Goal: Information Seeking & Learning: Learn about a topic

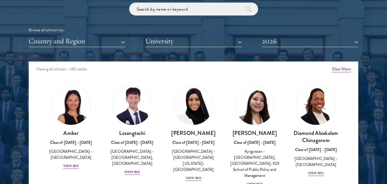
scroll to position [57, 0]
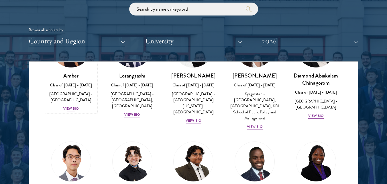
click at [68, 106] on div "View Bio" at bounding box center [71, 108] width 16 height 5
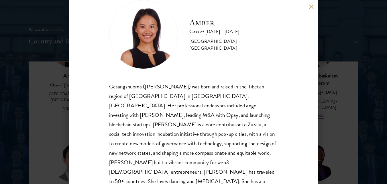
scroll to position [36, 0]
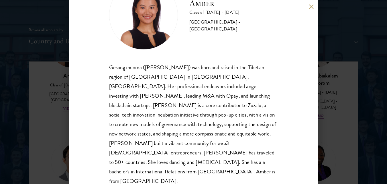
click at [312, 6] on button at bounding box center [311, 6] width 5 height 5
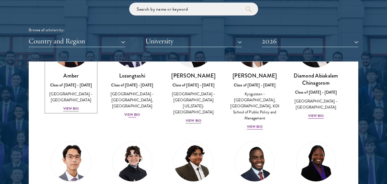
scroll to position [23, 0]
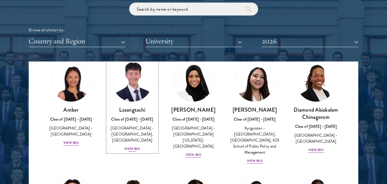
click at [132, 149] on div "View Bio" at bounding box center [132, 148] width 16 height 5
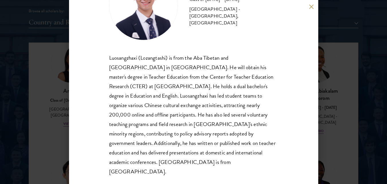
scroll to position [714, 0]
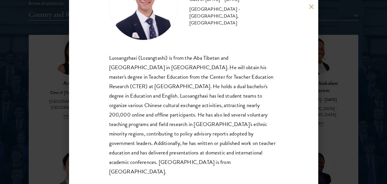
click at [313, 6] on button at bounding box center [311, 6] width 5 height 5
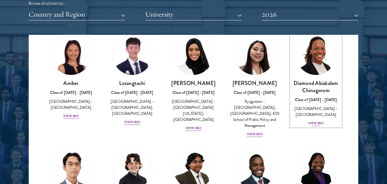
click at [313, 126] on div "View Bio" at bounding box center [316, 122] width 16 height 5
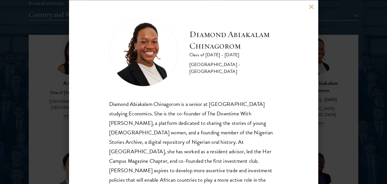
click at [312, 6] on button at bounding box center [311, 6] width 5 height 5
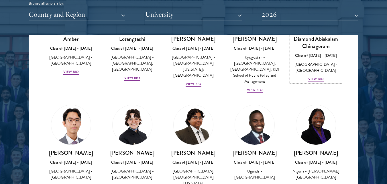
scroll to position [81, 0]
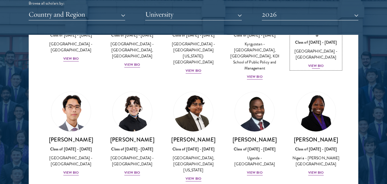
click at [313, 65] on div "View Bio" at bounding box center [316, 65] width 16 height 5
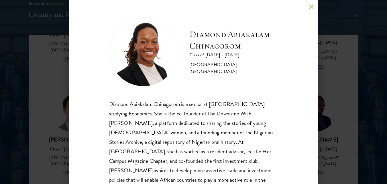
click at [312, 8] on button at bounding box center [311, 6] width 5 height 5
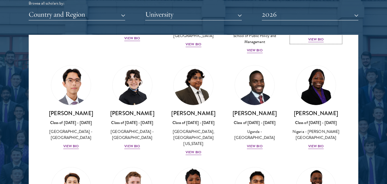
scroll to position [138, 0]
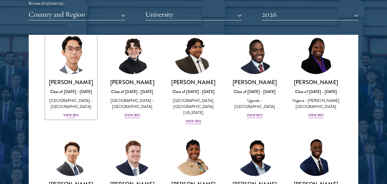
click at [70, 113] on div "View Bio" at bounding box center [71, 114] width 16 height 5
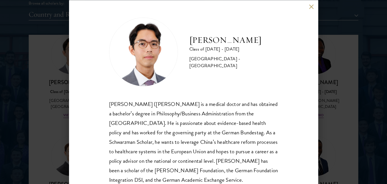
scroll to position [27, 0]
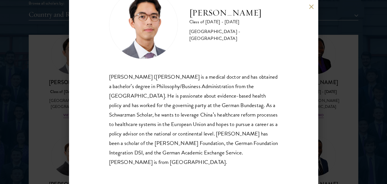
drag, startPoint x: 312, startPoint y: 6, endPoint x: 201, endPoint y: 140, distance: 174.4
click at [312, 6] on button at bounding box center [311, 6] width 5 height 5
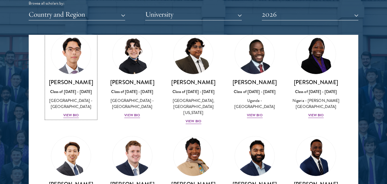
scroll to position [137, 0]
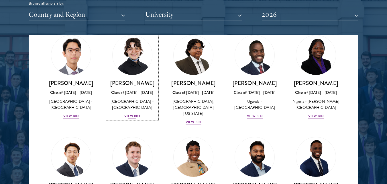
click at [126, 113] on div "[PERSON_NAME] Class of [DATE] - [DATE] [GEOGRAPHIC_DATA] - [GEOGRAPHIC_DATA] Vi…" at bounding box center [132, 99] width 50 height 40
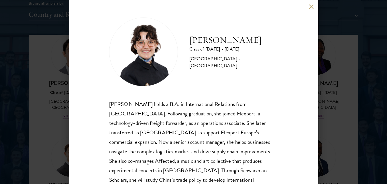
scroll to position [29, 0]
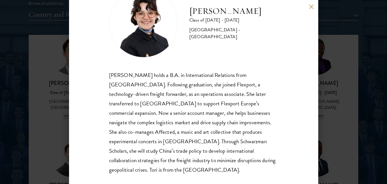
drag, startPoint x: 309, startPoint y: 9, endPoint x: 292, endPoint y: 83, distance: 76.4
click at [310, 9] on button at bounding box center [311, 6] width 5 height 5
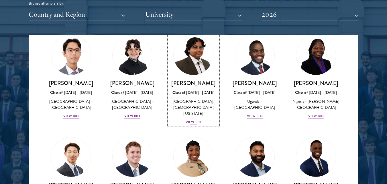
click at [195, 120] on div "View Bio" at bounding box center [194, 121] width 16 height 5
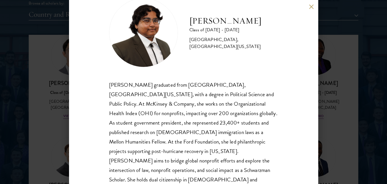
scroll to position [29, 0]
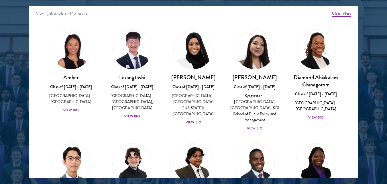
scroll to position [743, 0]
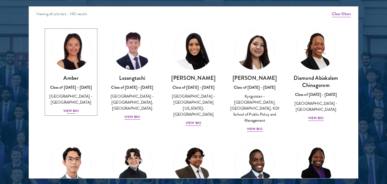
click at [77, 108] on div "View Bio" at bounding box center [71, 110] width 16 height 5
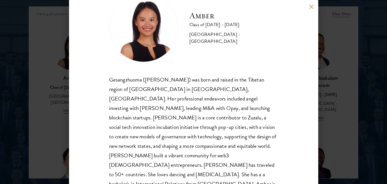
scroll to position [36, 0]
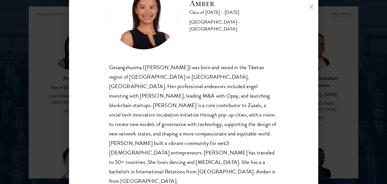
click at [312, 8] on button at bounding box center [311, 6] width 5 height 5
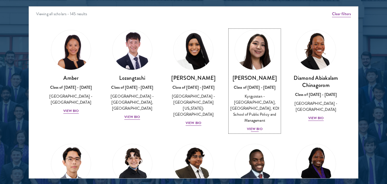
click at [256, 127] on div "View Bio" at bounding box center [255, 128] width 16 height 5
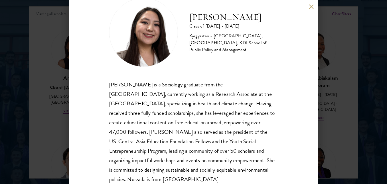
scroll to position [36, 0]
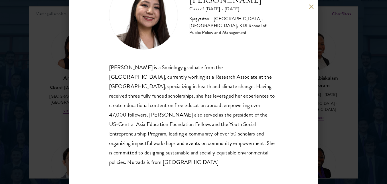
click at [312, 9] on button at bounding box center [311, 6] width 5 height 5
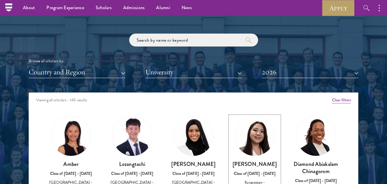
scroll to position [485, 0]
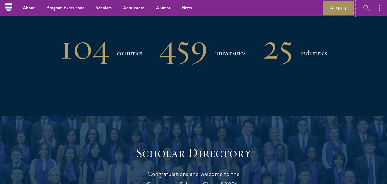
click at [343, 10] on link "Apply" at bounding box center [338, 8] width 32 height 16
